Goal: Information Seeking & Learning: Understand process/instructions

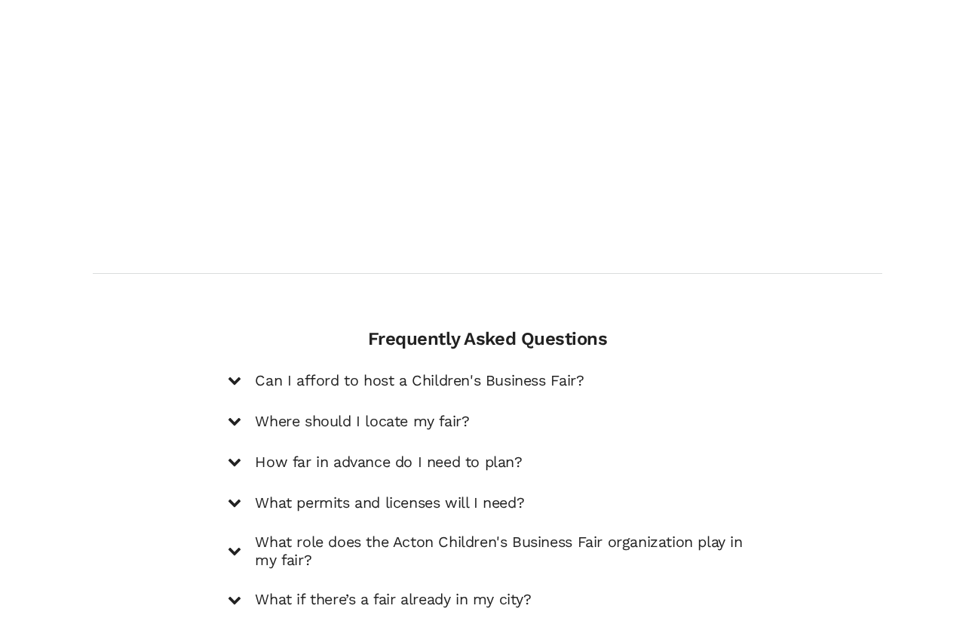
scroll to position [1988, 0]
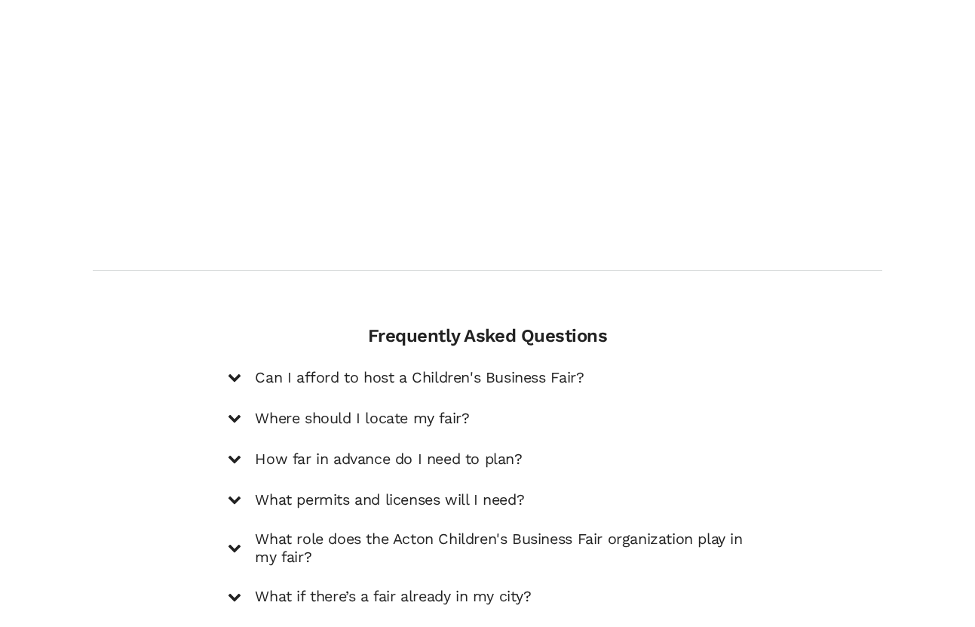
click at [224, 329] on div "Frequently Asked Questions Can I afford to host a Children's Business Fair? Hos…" at bounding box center [487, 465] width 542 height 281
click at [234, 370] on icon at bounding box center [235, 377] width 14 height 14
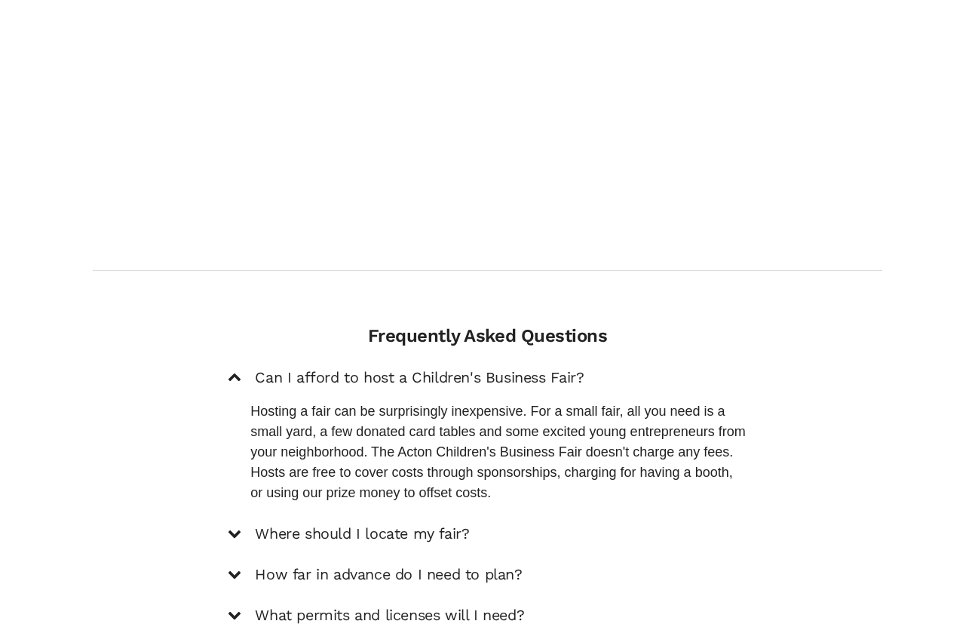
click at [234, 371] on icon at bounding box center [235, 378] width 14 height 14
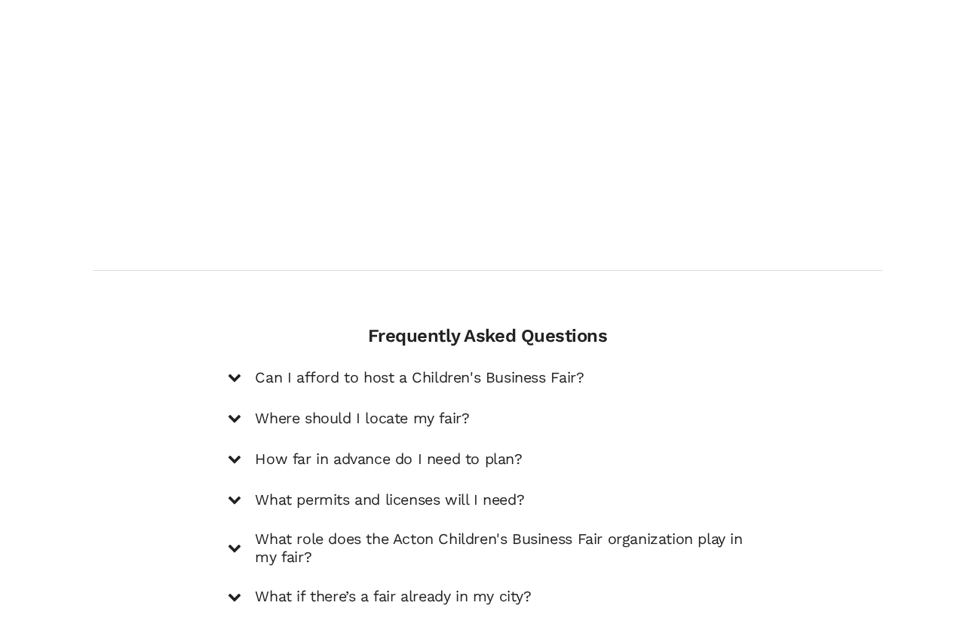
click at [236, 411] on icon at bounding box center [235, 418] width 14 height 14
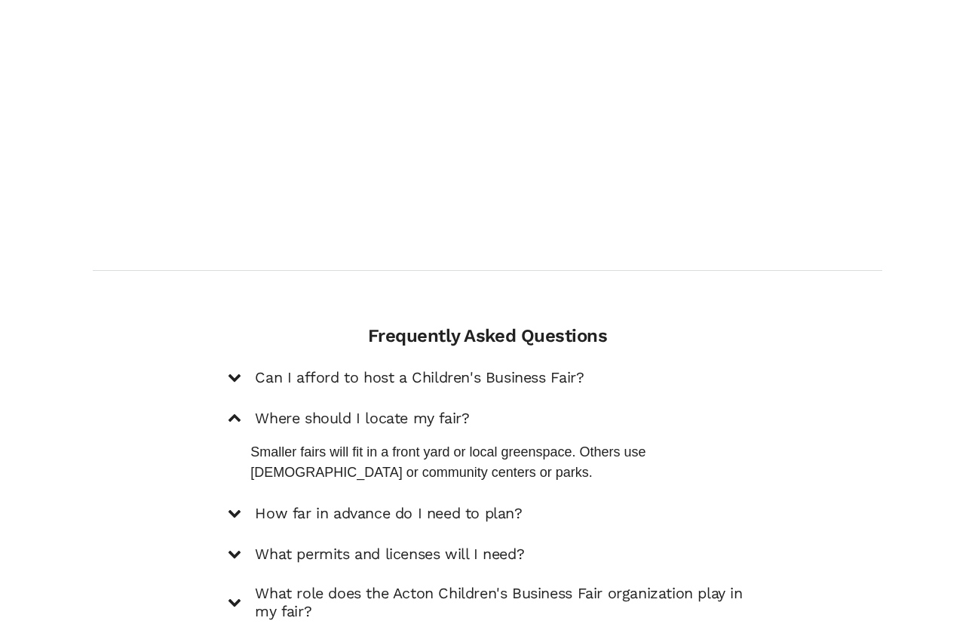
click at [236, 412] on icon at bounding box center [235, 419] width 14 height 14
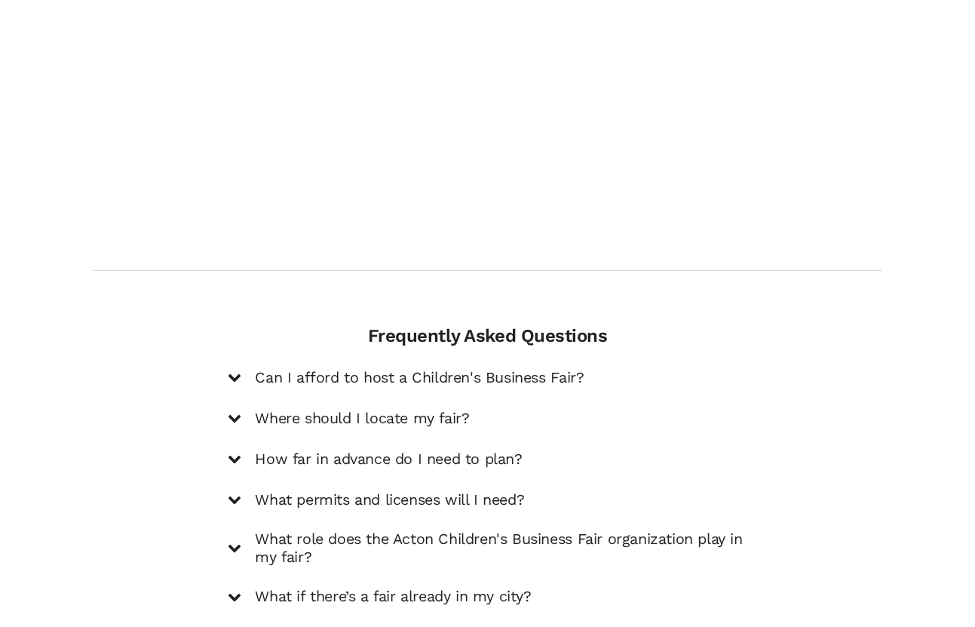
click at [235, 452] on icon at bounding box center [235, 459] width 14 height 14
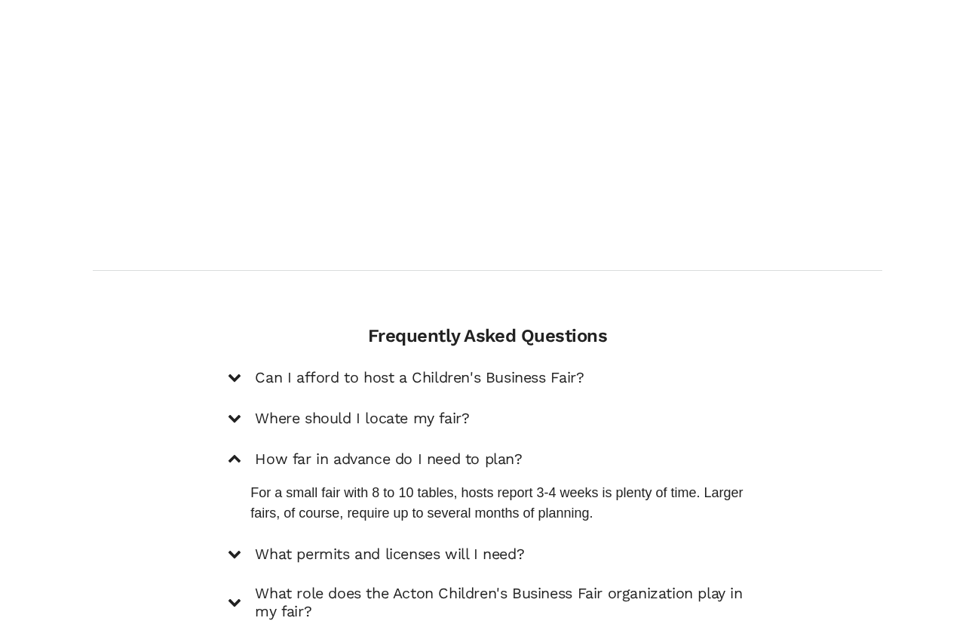
click at [235, 453] on icon at bounding box center [235, 460] width 14 height 14
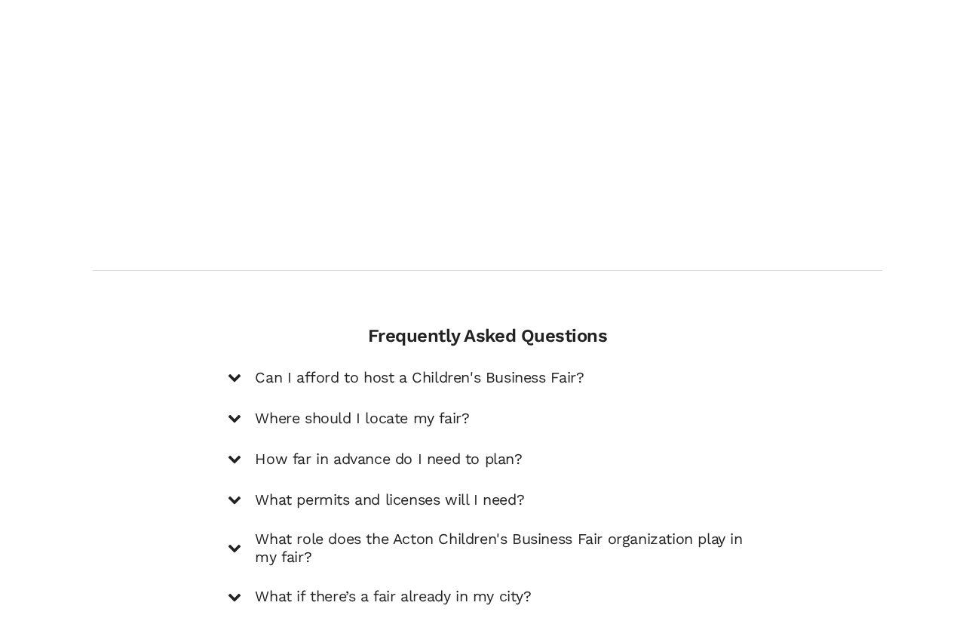
click at [236, 490] on div at bounding box center [235, 500] width 14 height 20
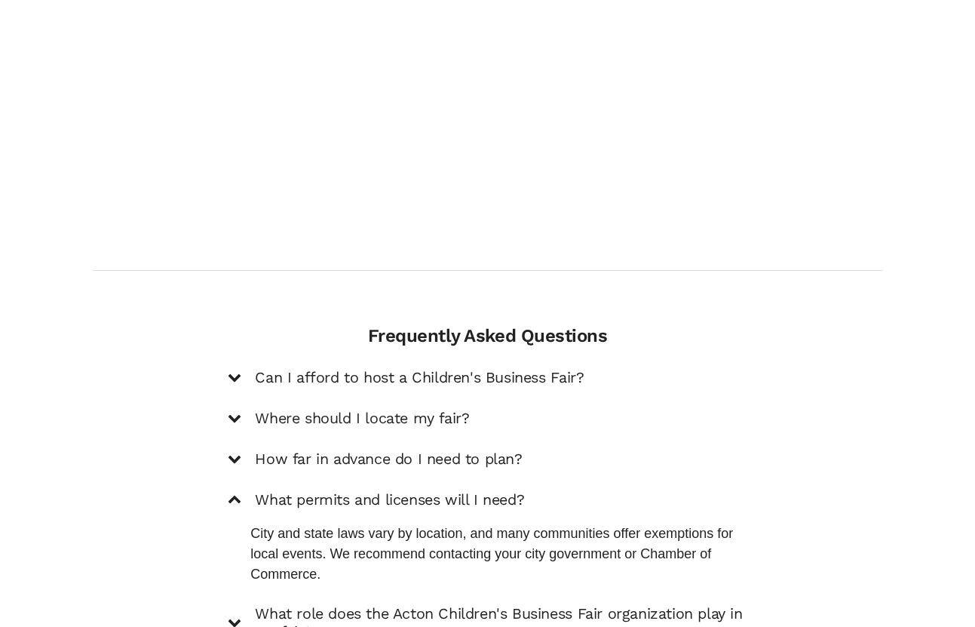
click at [236, 490] on div at bounding box center [235, 500] width 14 height 20
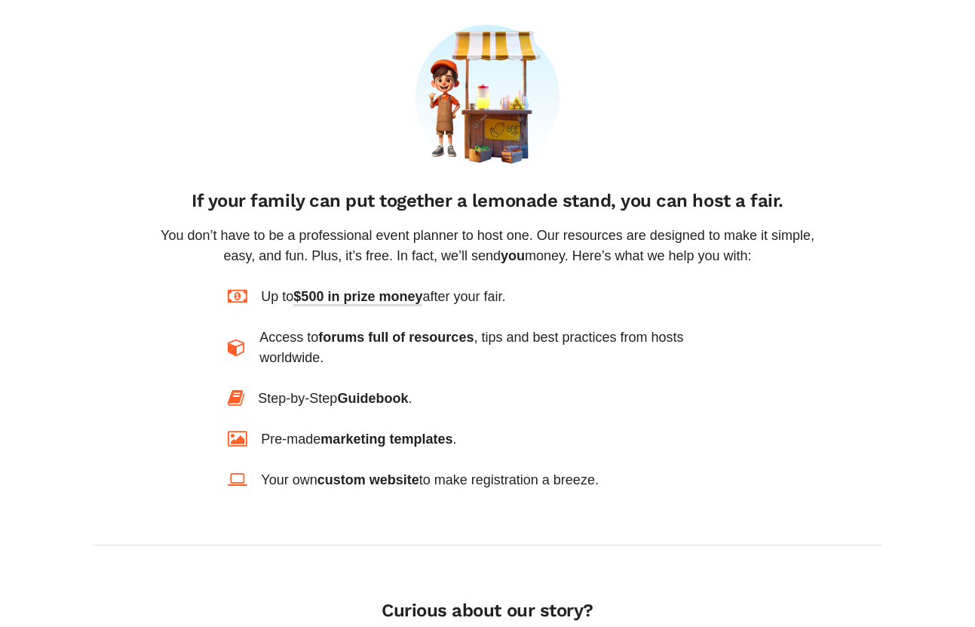
scroll to position [1069, 0]
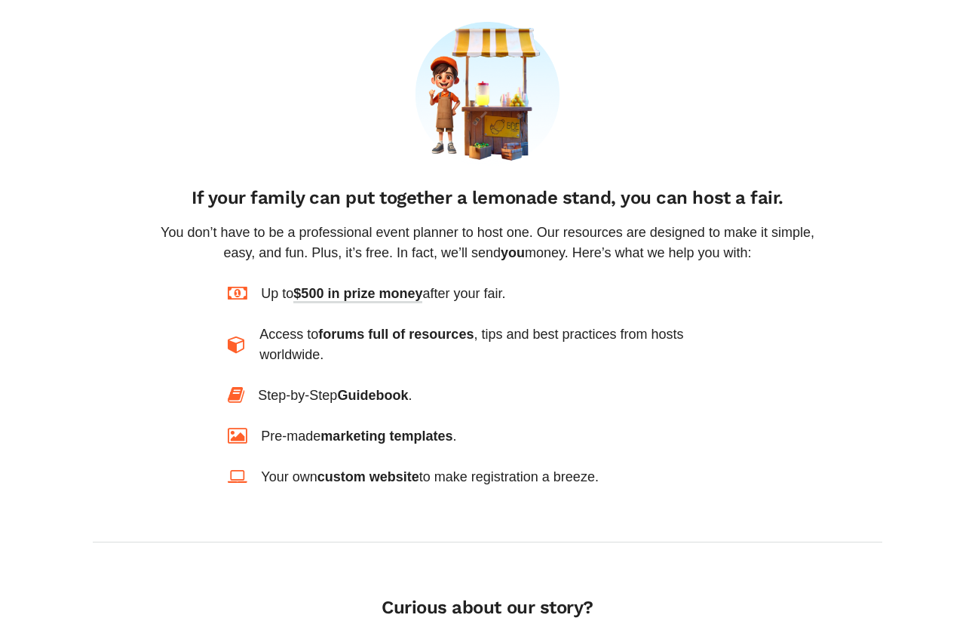
drag, startPoint x: 216, startPoint y: 177, endPoint x: 543, endPoint y: 245, distance: 333.7
click at [543, 245] on div "Introduce yourself in a video to host a fair in [GEOGRAPHIC_DATA], [GEOGRAPHIC_…" at bounding box center [487, 397] width 813 height 2905
drag, startPoint x: 318, startPoint y: 276, endPoint x: 391, endPoint y: 302, distance: 77.8
click at [391, 302] on div "Up to $500 in prize money after your fair. Access to forums full of resources ,…" at bounding box center [487, 386] width 519 height 204
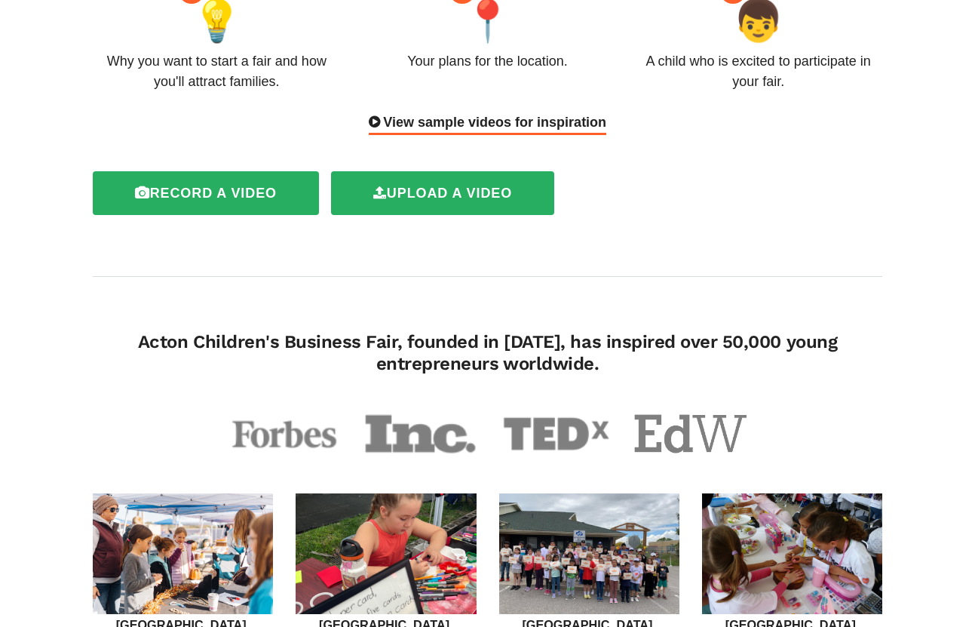
scroll to position [0, 0]
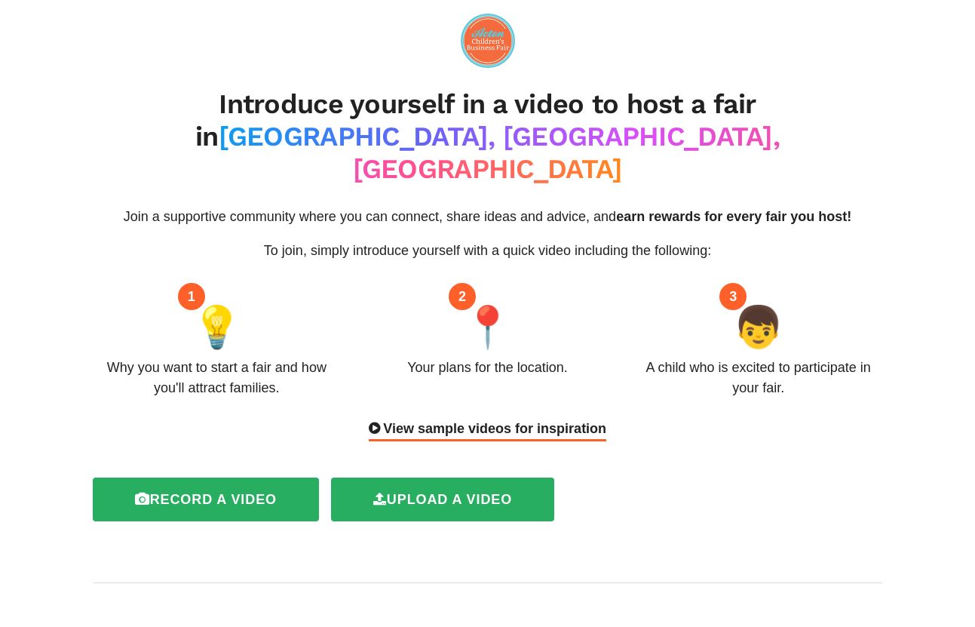
click at [516, 419] on div "View sample videos for inspiration" at bounding box center [488, 430] width 238 height 23
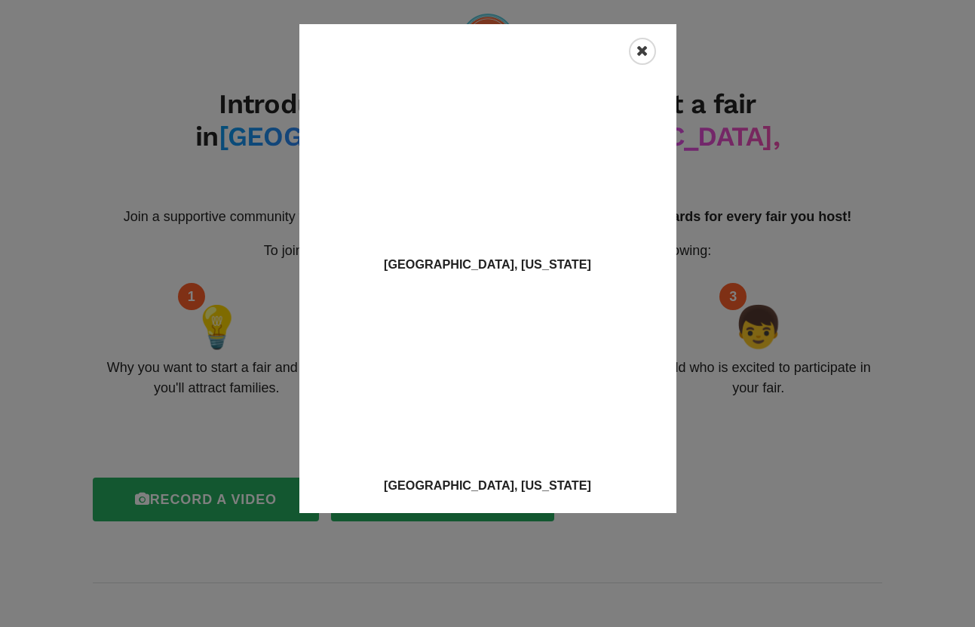
click at [647, 48] on icon "Close" at bounding box center [643, 51] width 12 height 15
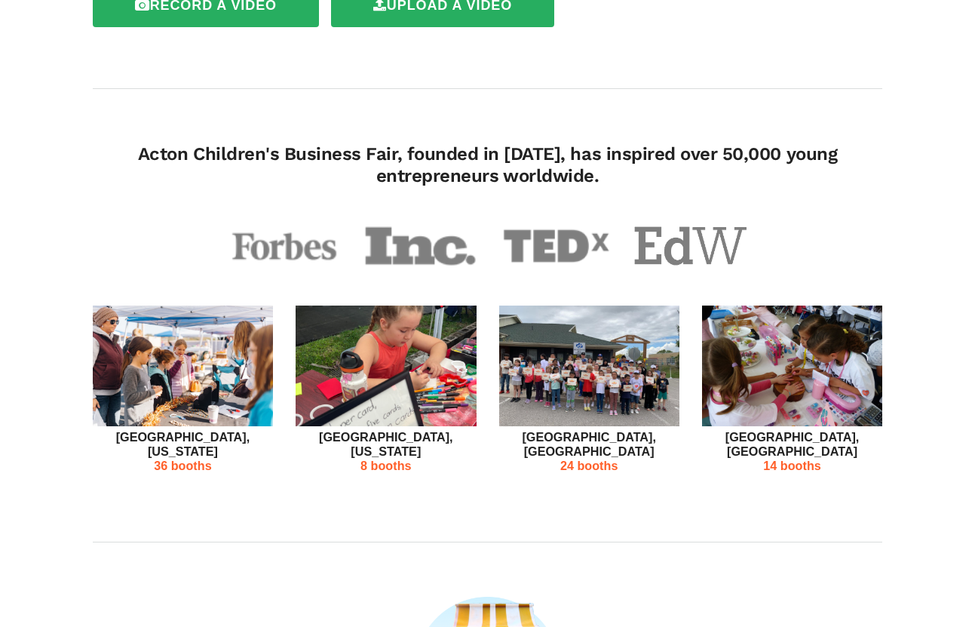
scroll to position [342, 0]
